Goal: Book appointment/travel/reservation

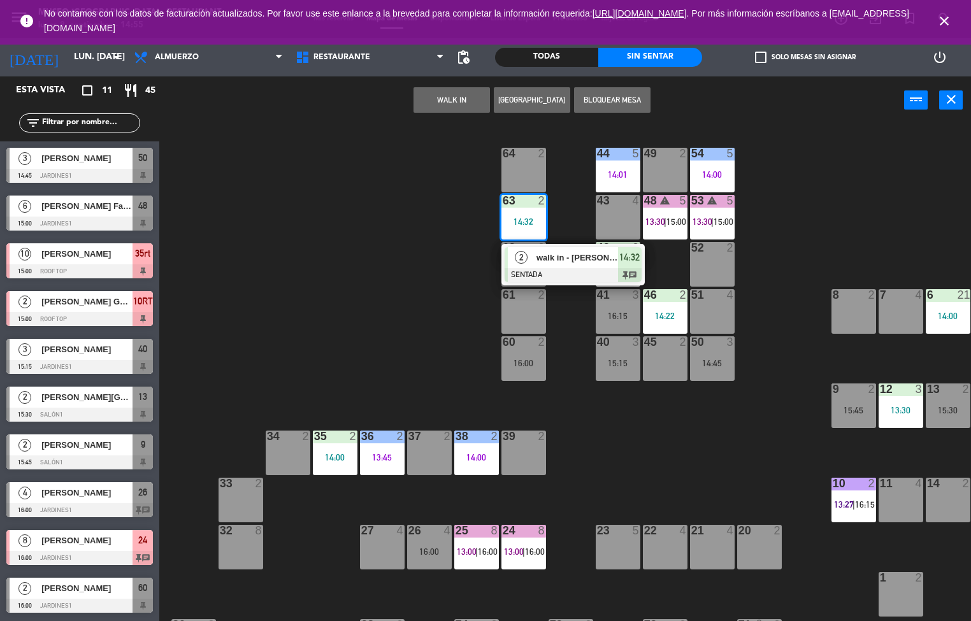
scroll to position [1, 0]
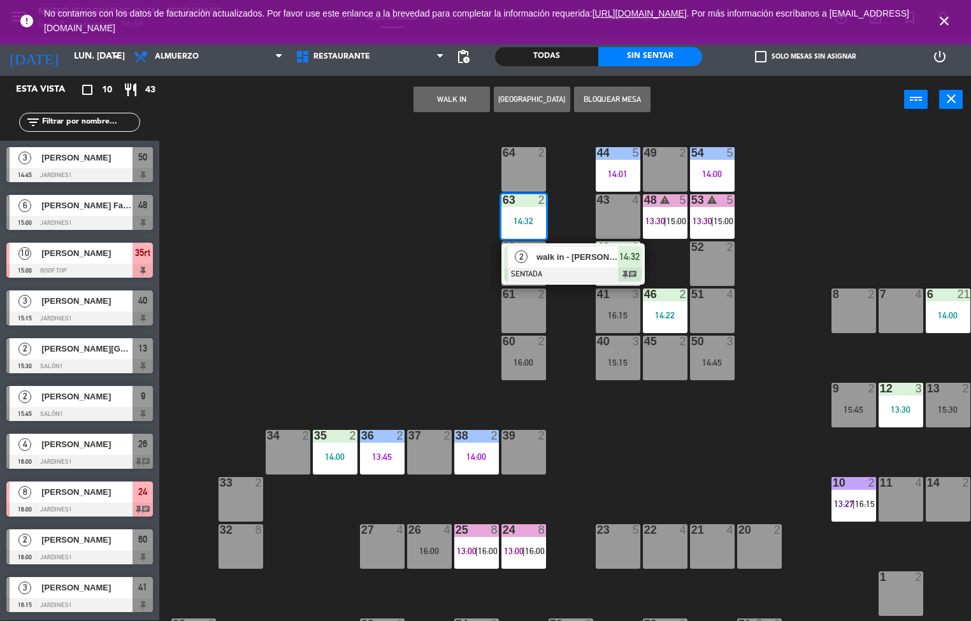
click at [847, 225] on div "44 5 14:01 49 2 54 5 14:00 64 2 48 warning 5 13:30 | 15:00 53 warning 5 13:30 |…" at bounding box center [570, 372] width 802 height 497
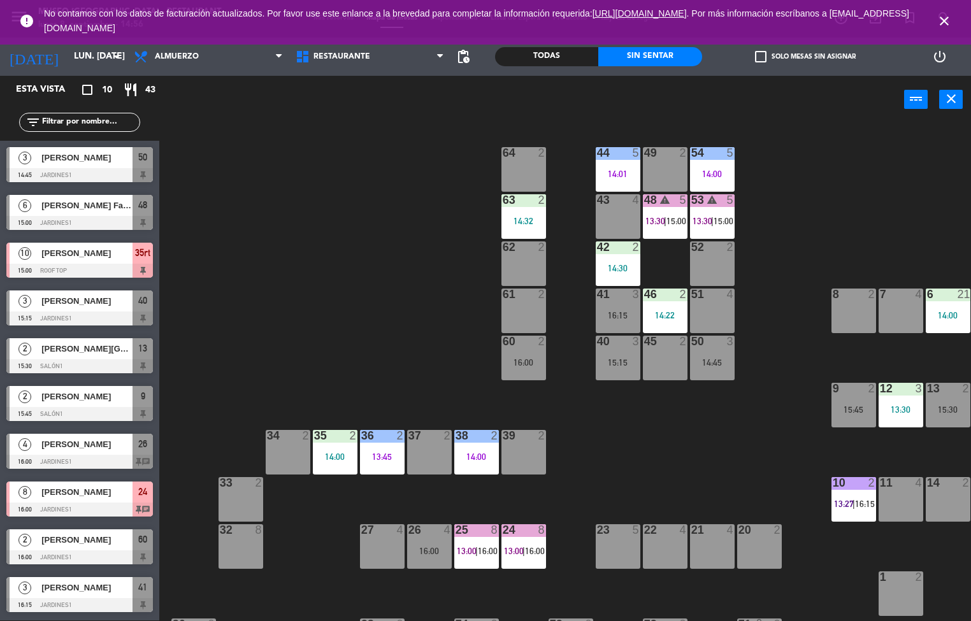
click at [713, 213] on div "53 warning 5 13:30 | 15:00" at bounding box center [712, 216] width 45 height 45
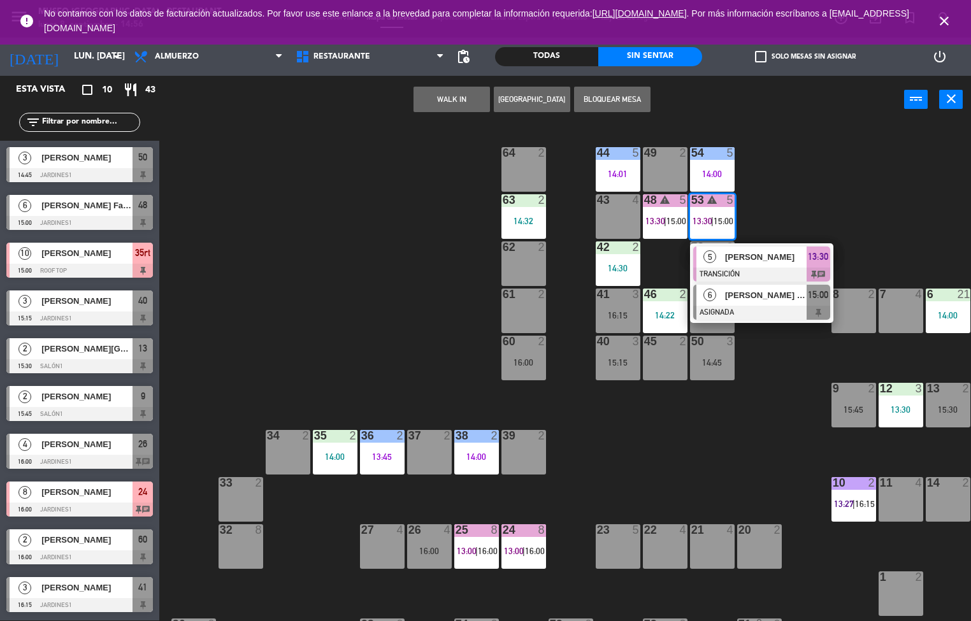
click at [780, 306] on div at bounding box center [761, 313] width 137 height 14
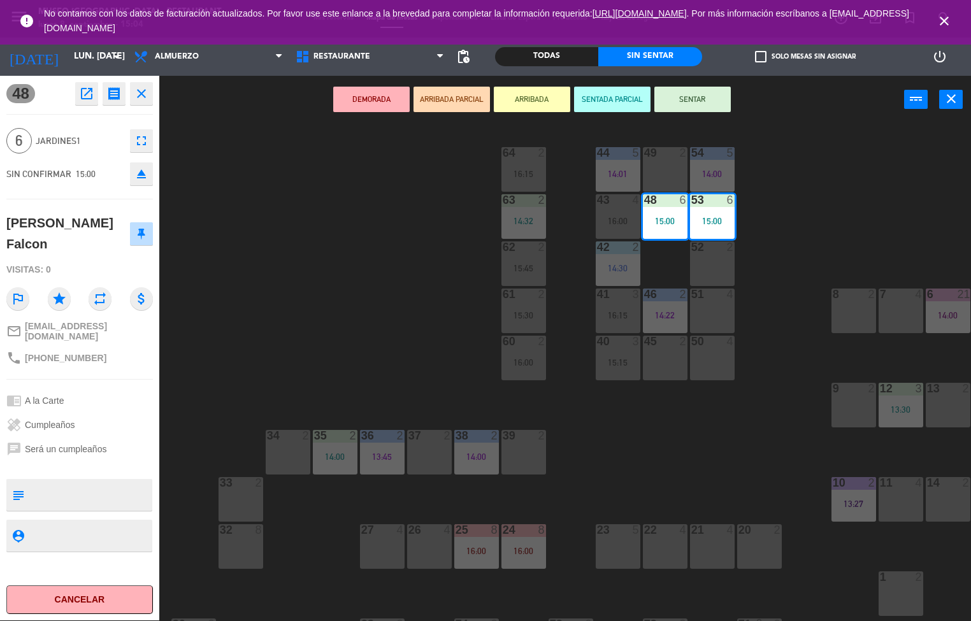
click at [710, 453] on div "44 5 14:01 49 2 54 5 14:00 64 2 16:15 48 6 15:00 53 6 15:00 63 2 14:32 43 4 16:…" at bounding box center [570, 372] width 802 height 497
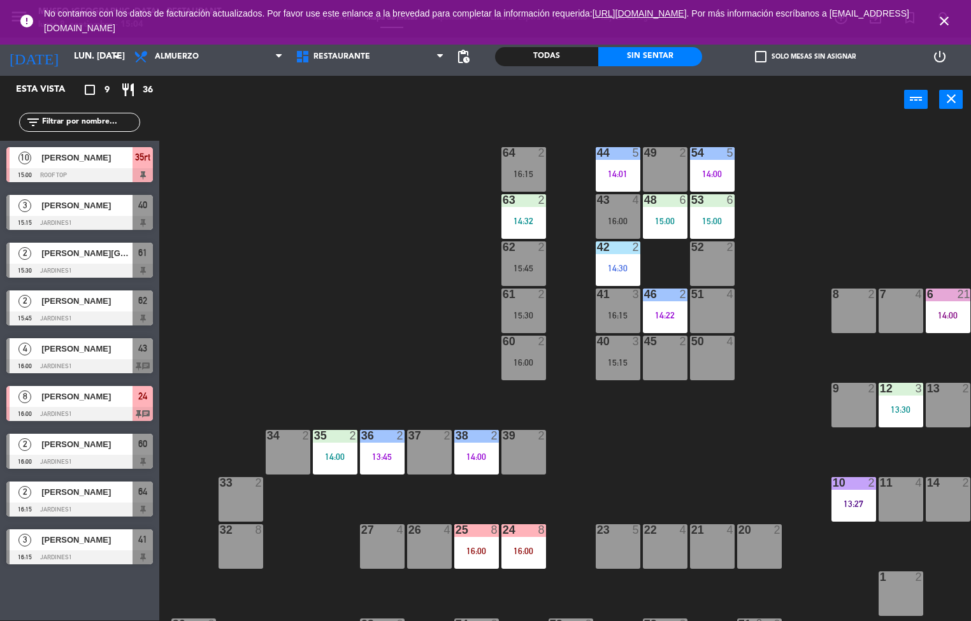
click at [705, 174] on div "14:00" at bounding box center [712, 173] width 45 height 9
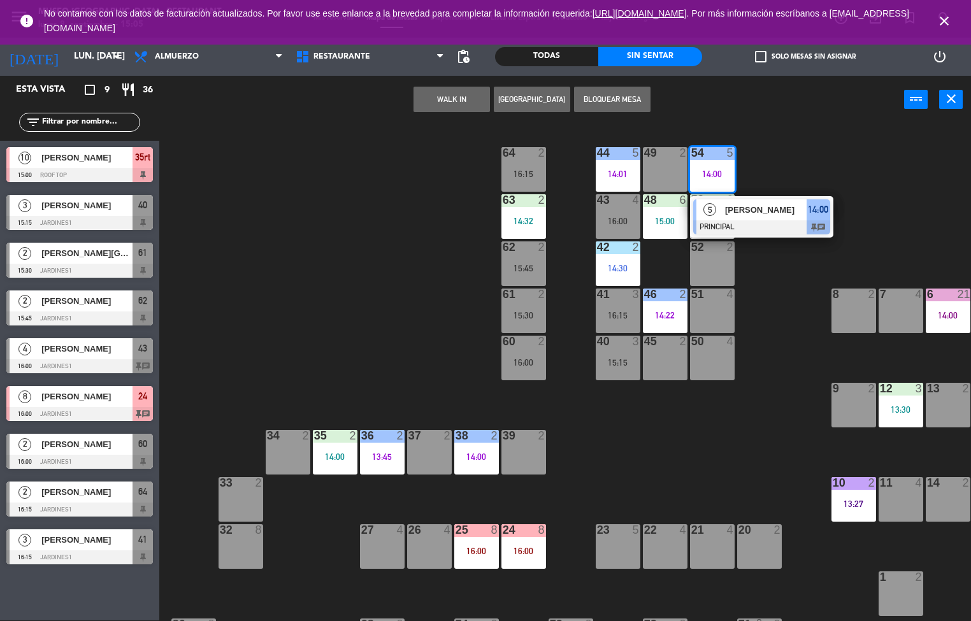
click at [699, 449] on div "44 5 14:01 49 2 54 5 14:00 5 [PERSON_NAME] PRINCIPAL 14:00 chat 64 2 16:15 48 6…" at bounding box center [570, 372] width 802 height 497
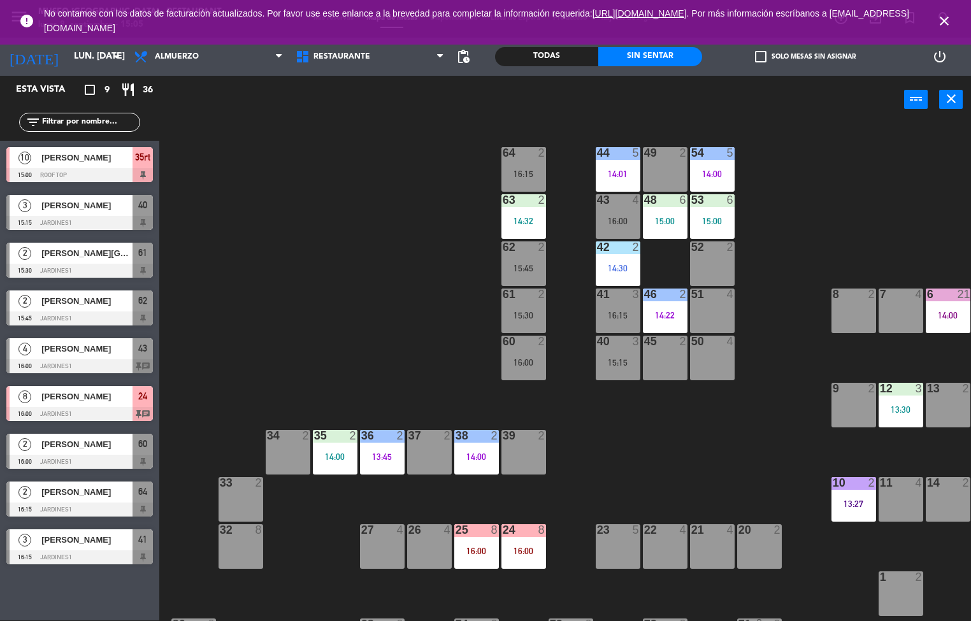
click at [765, 425] on div "44 5 14:01 49 2 54 5 14:00 64 2 16:15 48 6 15:00 53 6 15:00 63 2 14:32 43 4 16:…" at bounding box center [570, 372] width 802 height 497
click at [704, 212] on div "53 6 15:00" at bounding box center [712, 216] width 45 height 45
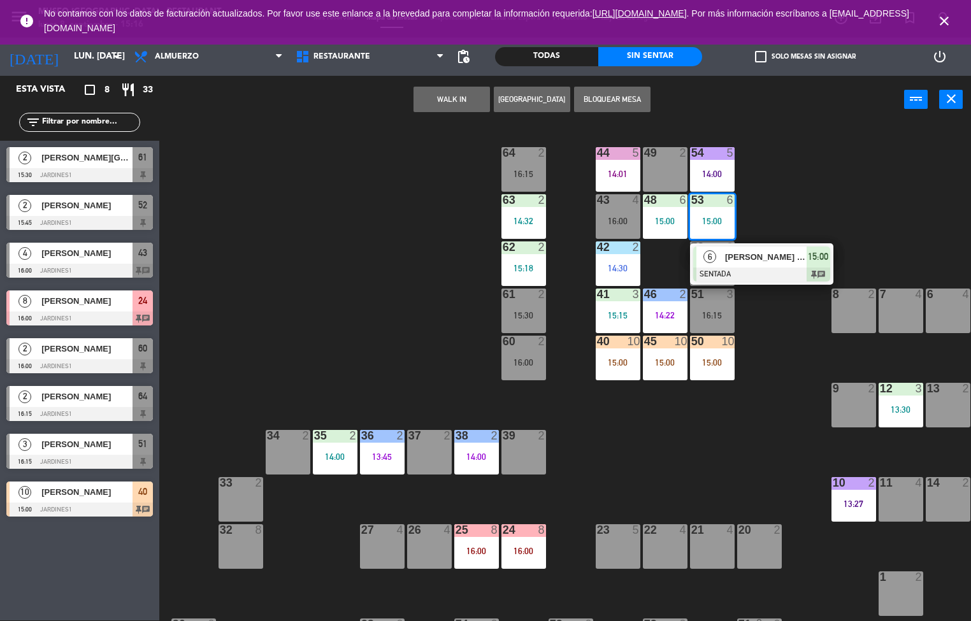
click at [715, 493] on div "44 5 14:01 49 2 54 5 14:00 64 2 16:15 48 6 15:00 53 6 15:00 6 [PERSON_NAME] Fal…" at bounding box center [570, 372] width 802 height 497
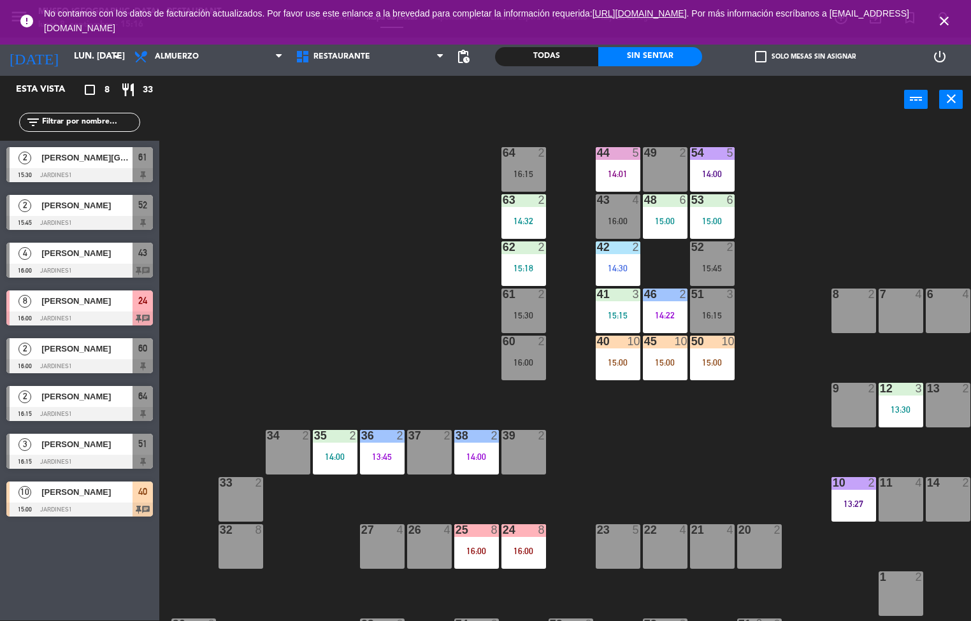
click at [782, 472] on div "44 5 14:01 49 2 54 5 14:00 64 2 16:15 48 6 15:00 53 6 15:00 63 2 14:32 43 4 16:…" at bounding box center [570, 372] width 802 height 497
click at [742, 475] on div "44 5 14:01 49 2 54 5 14:00 64 2 16:15 48 6 15:00 53 6 15:00 63 2 14:32 43 4 16:…" at bounding box center [570, 372] width 802 height 497
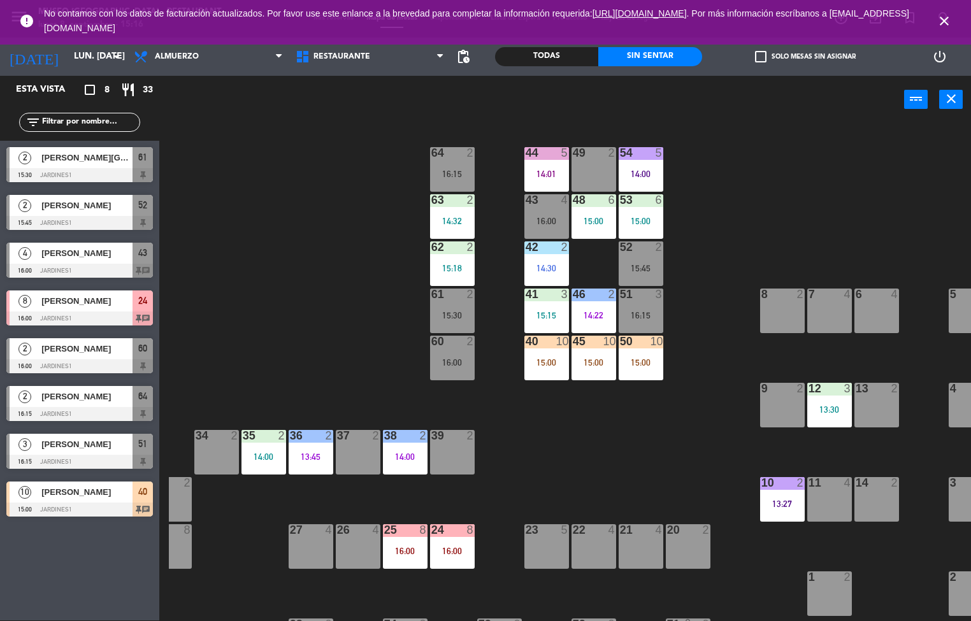
click at [790, 503] on div "13:27" at bounding box center [782, 503] width 45 height 9
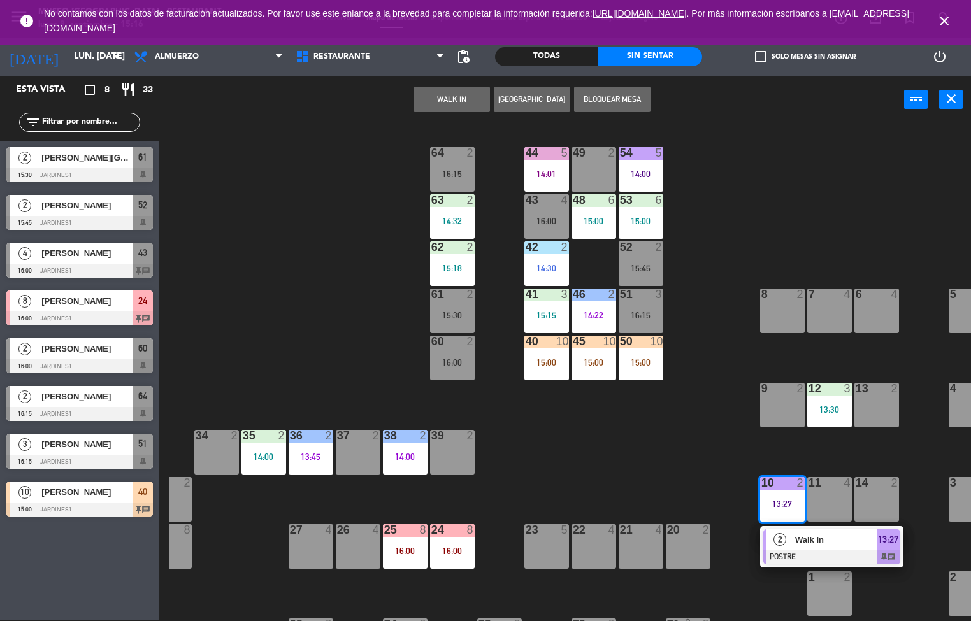
click at [829, 550] on div at bounding box center [831, 557] width 137 height 14
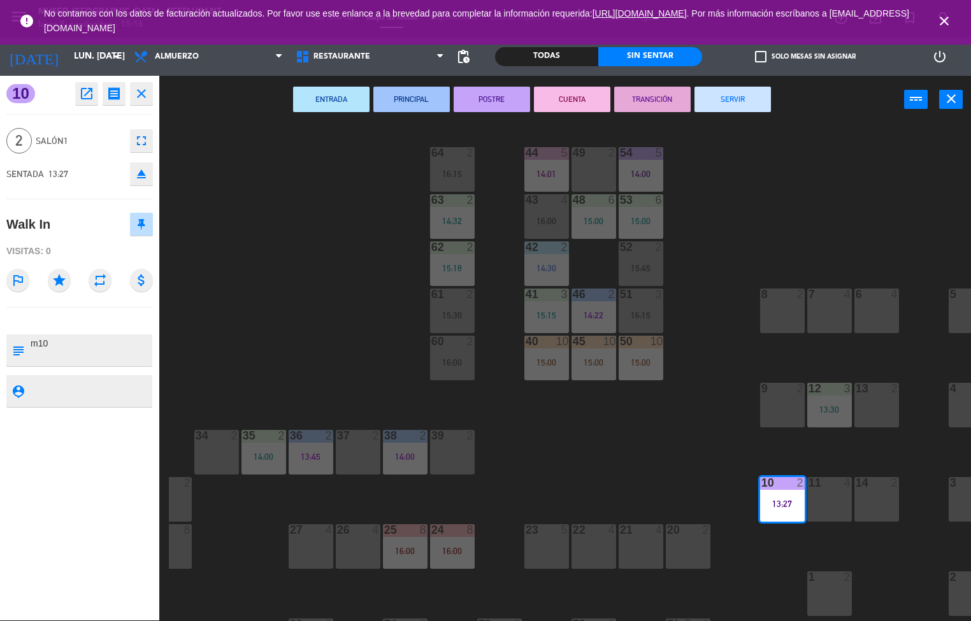
click at [741, 97] on button "SERVIR" at bounding box center [732, 99] width 76 height 25
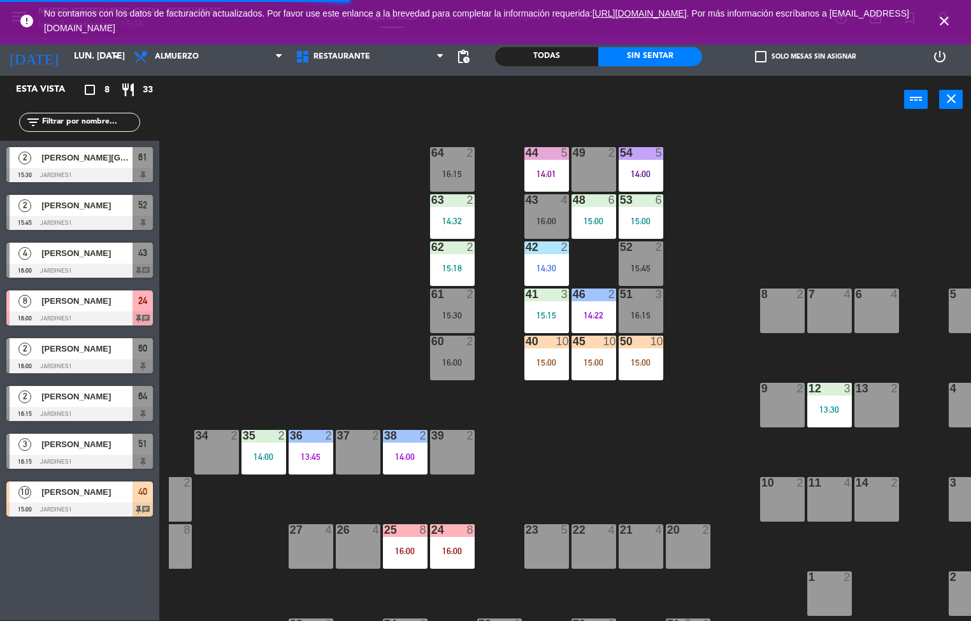
click at [655, 467] on div "44 5 14:01 49 2 54 5 14:00 64 2 16:15 48 6 15:00 53 6 15:00 63 2 14:32 43 4 16:…" at bounding box center [570, 372] width 802 height 497
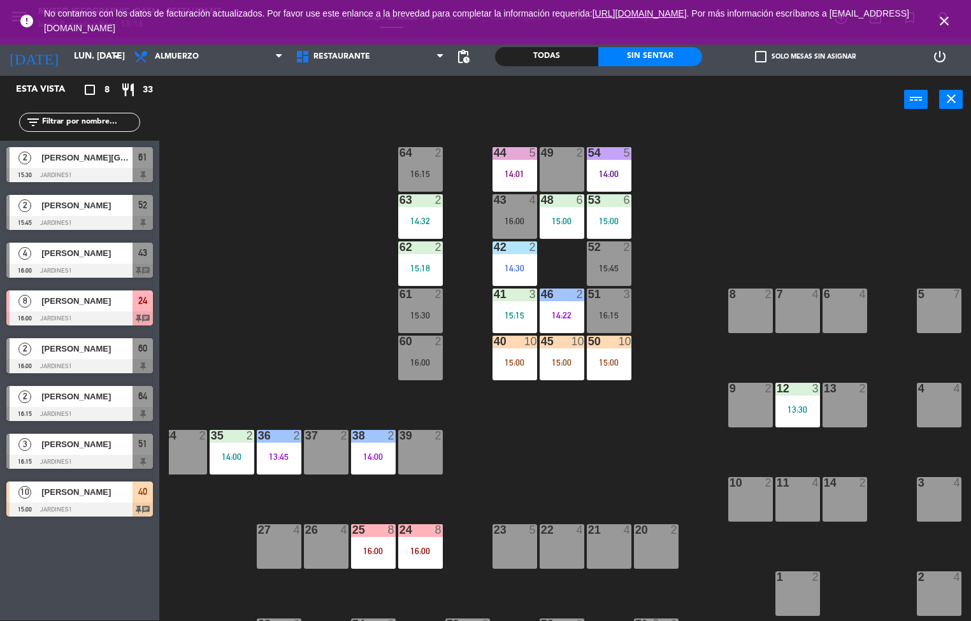
click at [612, 455] on div "44 5 14:01 49 2 54 5 14:00 64 2 16:15 48 6 15:00 53 6 15:00 63 2 14:32 43 4 16:…" at bounding box center [570, 372] width 802 height 497
click at [580, 475] on div "44 5 14:01 49 2 54 5 14:00 64 2 16:15 48 6 15:00 53 6 15:00 63 2 14:32 43 4 16:…" at bounding box center [570, 372] width 802 height 497
click at [552, 482] on div "44 5 14:01 49 2 54 5 14:00 64 2 16:15 48 6 15:00 53 6 15:00 63 2 14:32 43 4 16:…" at bounding box center [570, 372] width 802 height 497
click at [591, 459] on div "44 5 14:01 49 2 54 5 14:00 64 2 16:15 48 6 15:00 53 6 15:00 63 2 14:32 43 4 16:…" at bounding box center [570, 372] width 802 height 497
click at [610, 461] on div "44 5 14:01 49 2 54 5 14:00 64 2 16:15 48 6 15:00 53 6 15:00 63 2 14:32 43 4 16:…" at bounding box center [570, 372] width 802 height 497
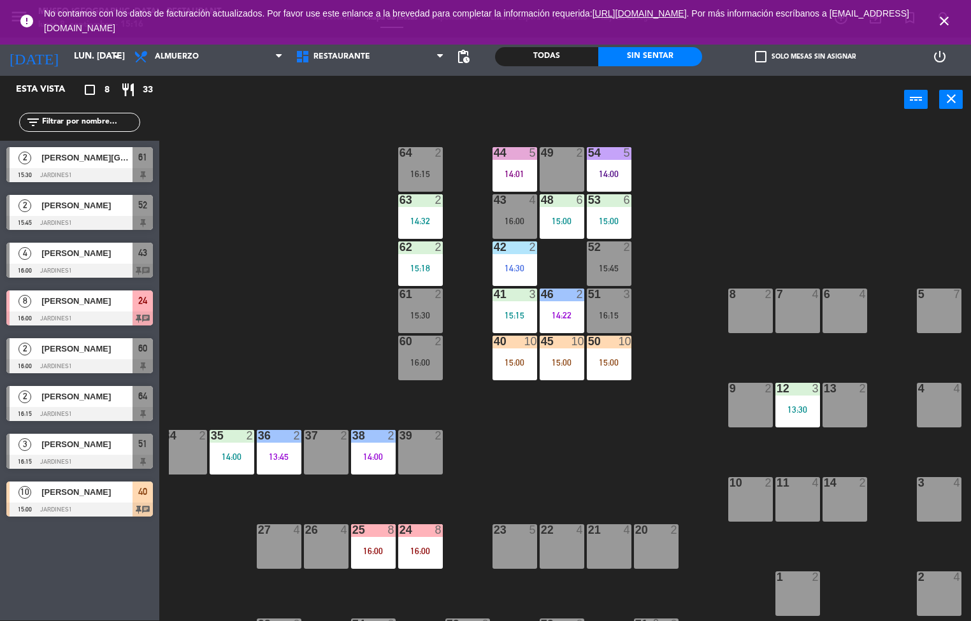
click at [604, 464] on div "44 5 14:01 49 2 54 5 14:00 64 2 16:15 48 6 15:00 53 6 15:00 63 2 14:32 43 4 16:…" at bounding box center [570, 372] width 802 height 497
click at [504, 268] on div "14:30" at bounding box center [514, 268] width 45 height 9
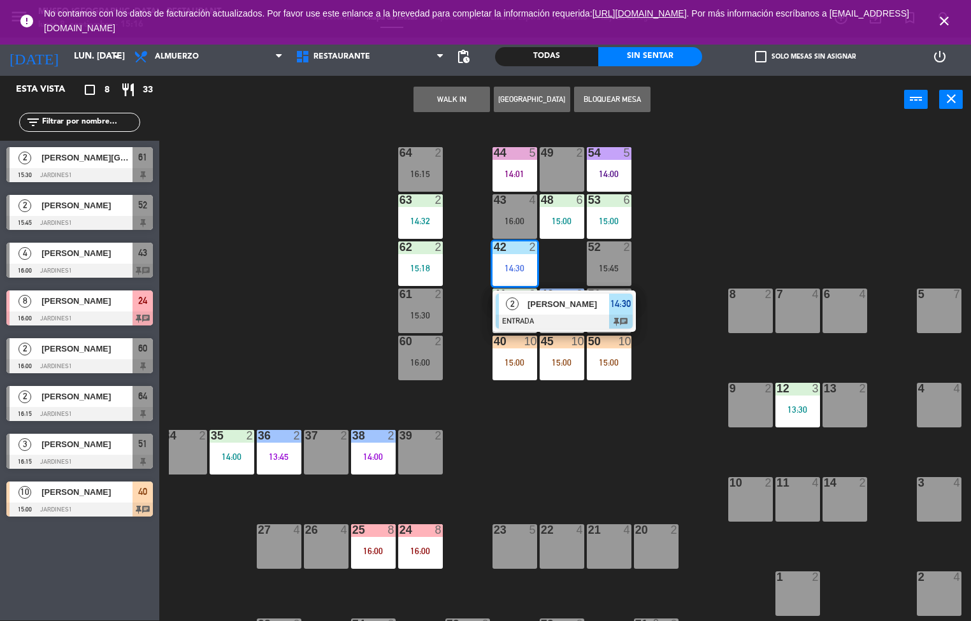
click at [568, 304] on span "[PERSON_NAME]" at bounding box center [568, 303] width 82 height 13
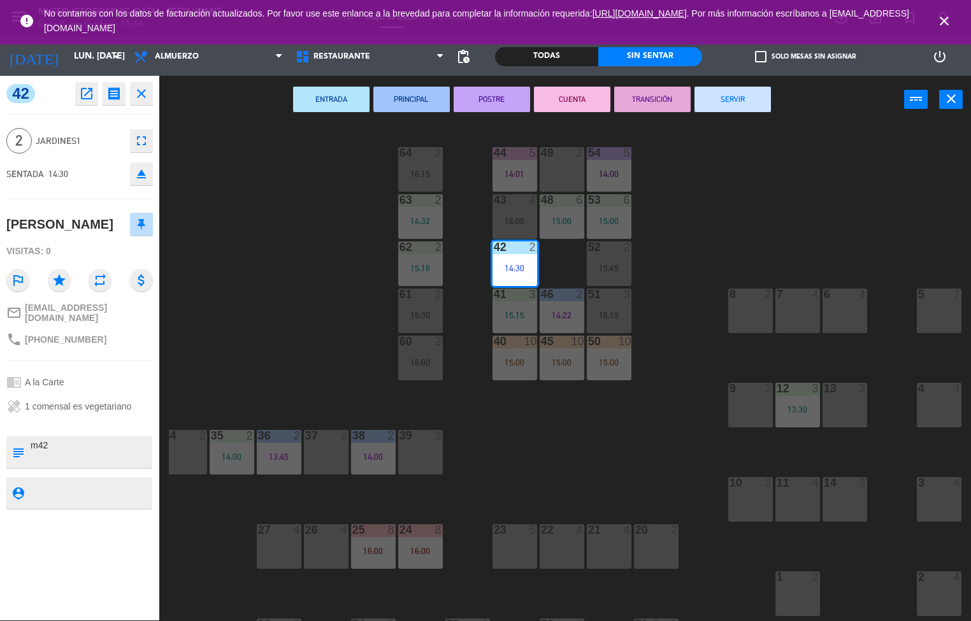
click at [415, 96] on button "PRINCIPAL" at bounding box center [411, 99] width 76 height 25
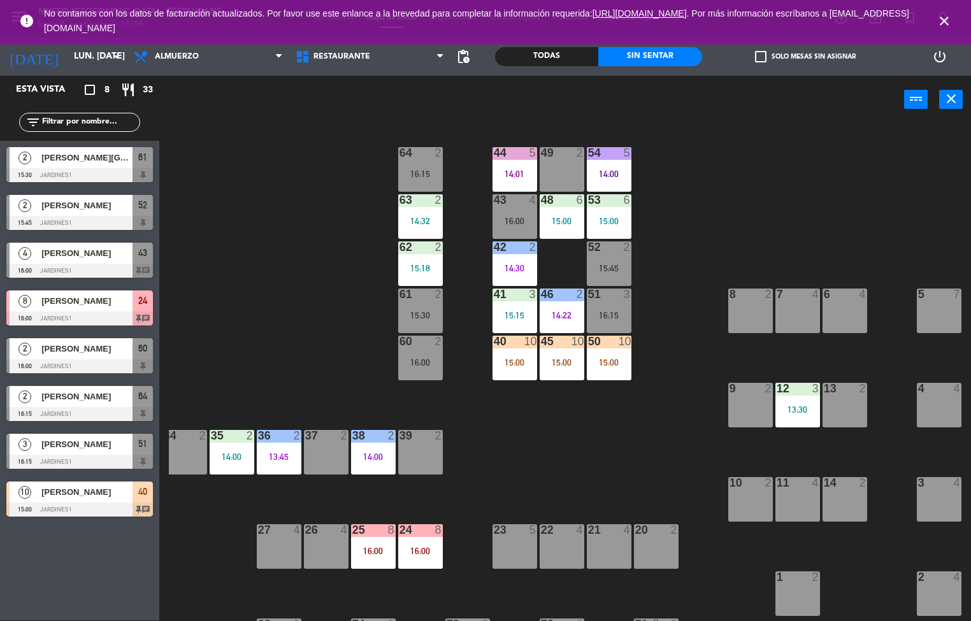
click at [583, 476] on div "44 5 14:01 49 2 54 5 14:00 64 2 16:15 48 6 15:00 53 6 15:00 63 2 14:32 43 4 16:…" at bounding box center [570, 372] width 802 height 497
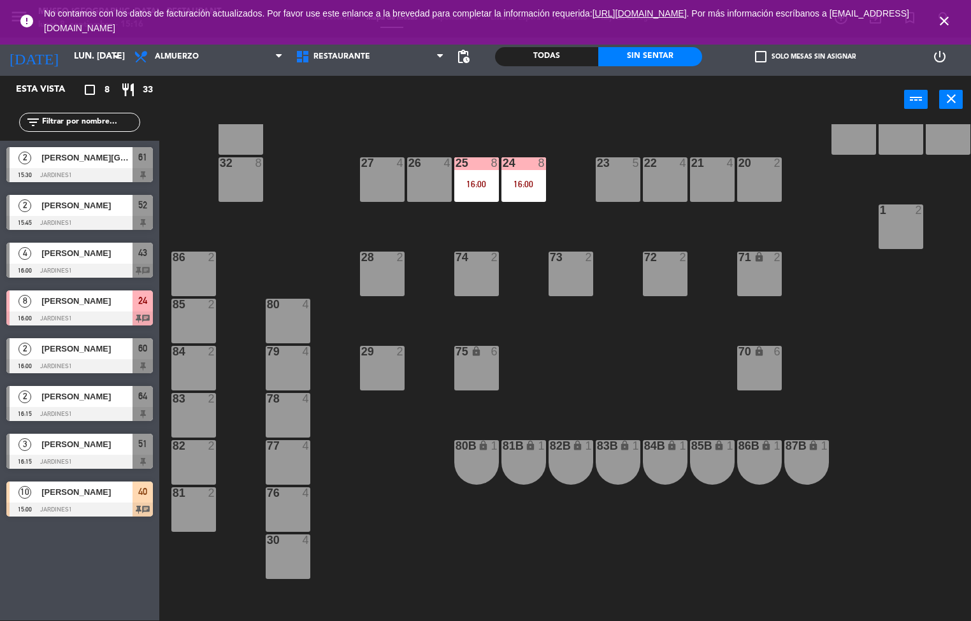
scroll to position [371, 0]
